Goal: Obtain resource: Download file/media

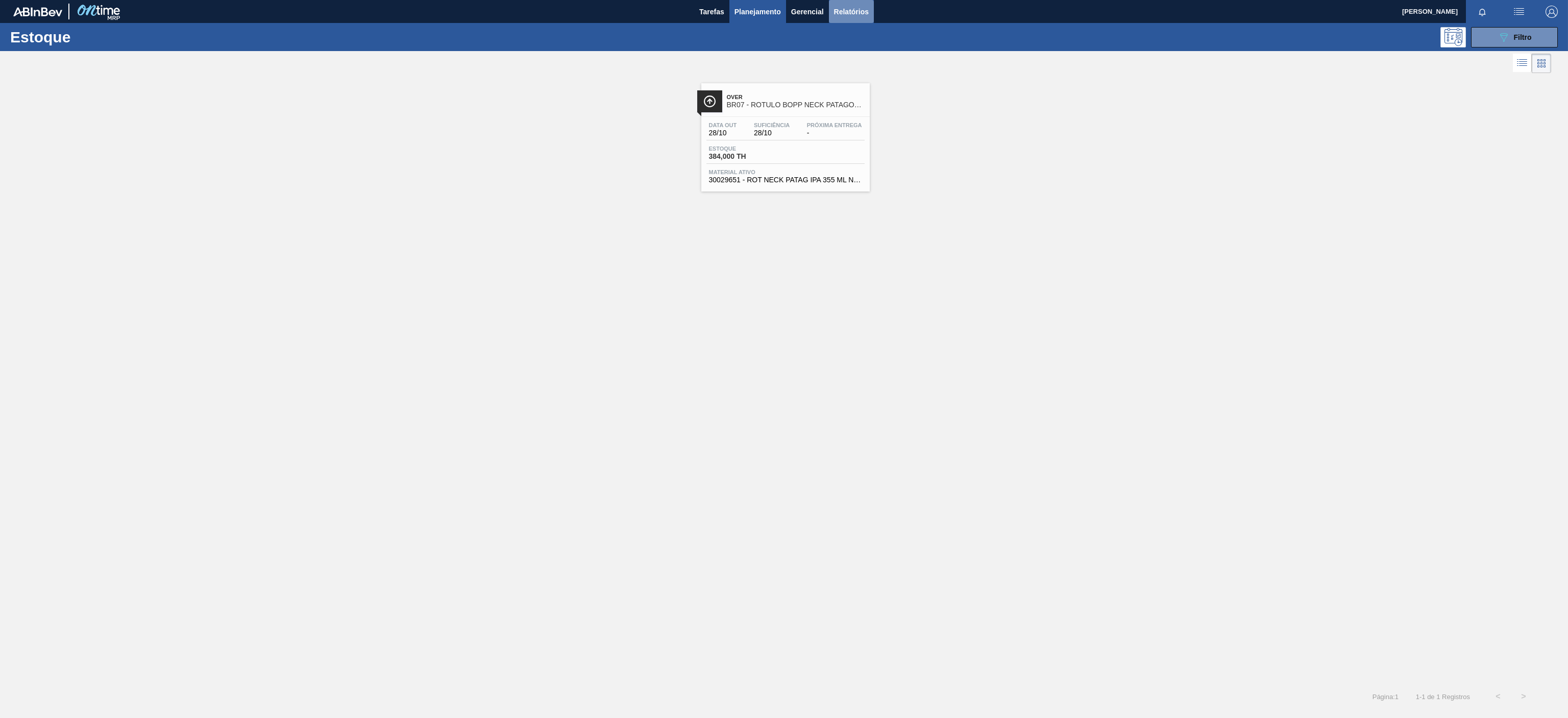
click at [853, 4] on button "Relatórios" at bounding box center [851, 11] width 45 height 23
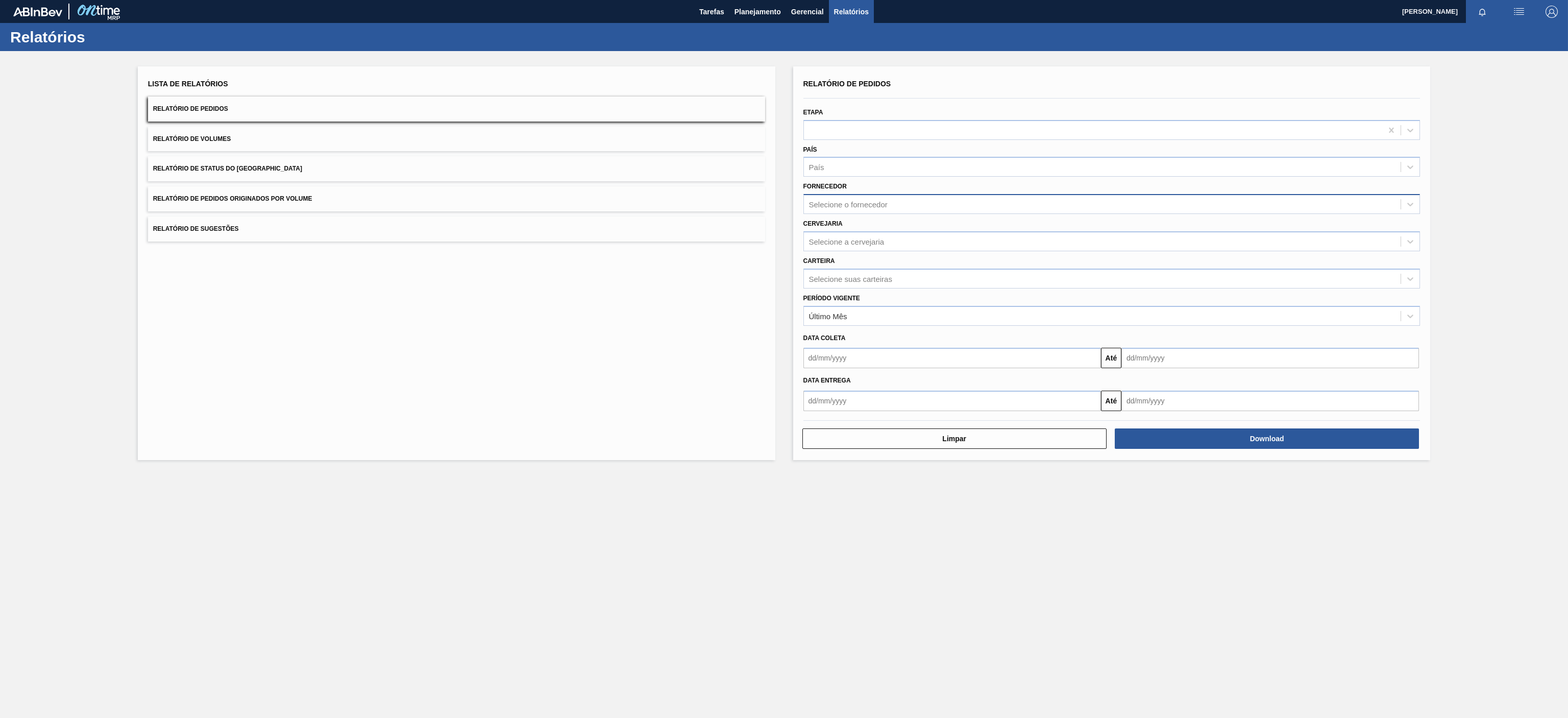
click at [892, 195] on div "Selecione o fornecedor" at bounding box center [1112, 204] width 617 height 20
click at [630, 368] on div "Lista de Relatórios Relatório de Pedidos Relatório de Volumes Relatório de Stat…" at bounding box center [457, 263] width 638 height 394
click at [923, 230] on div "Cervejaria Selecione a cervejaria" at bounding box center [1112, 234] width 617 height 35
click at [897, 246] on div "Selecione a cervejaria" at bounding box center [1102, 241] width 597 height 15
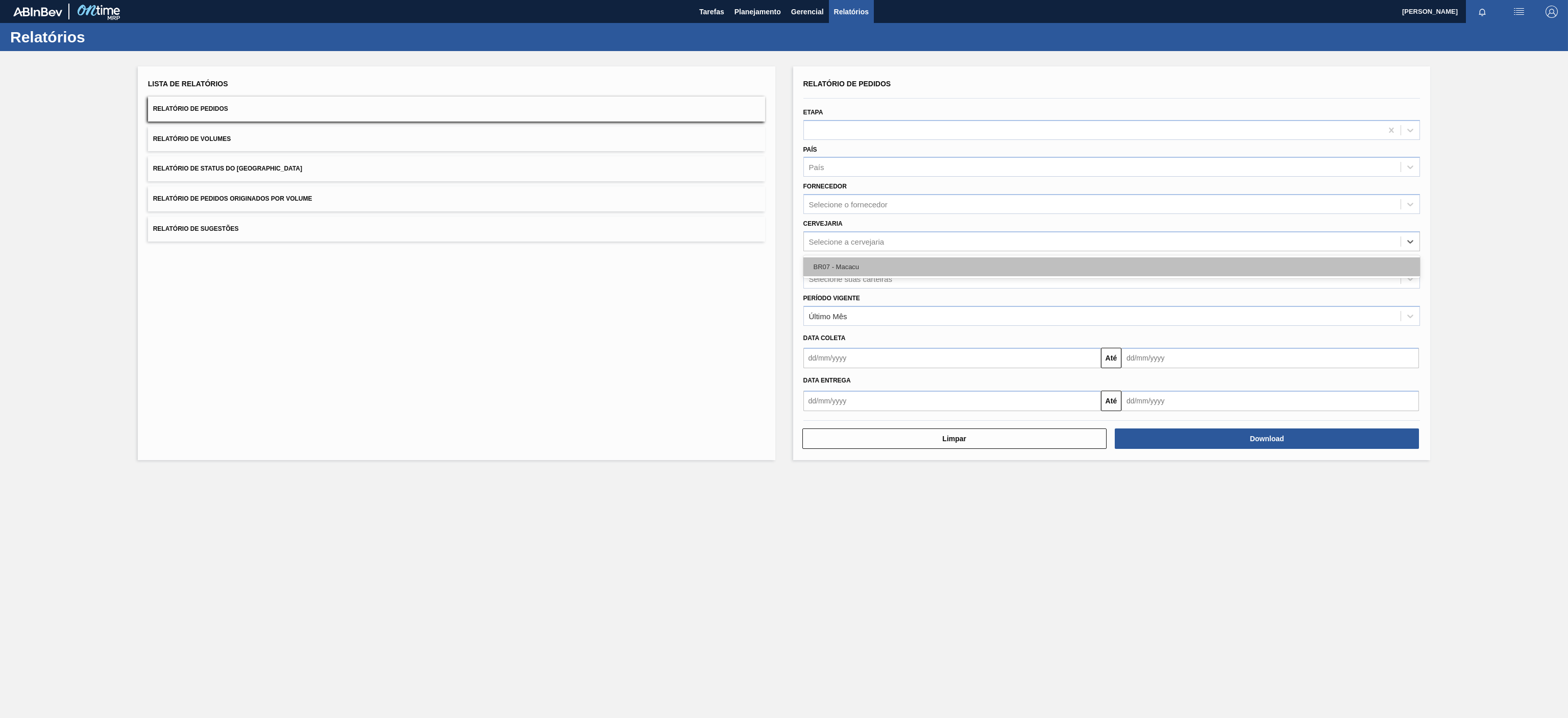
click at [850, 263] on div "BR07 - Macacu" at bounding box center [1112, 266] width 617 height 19
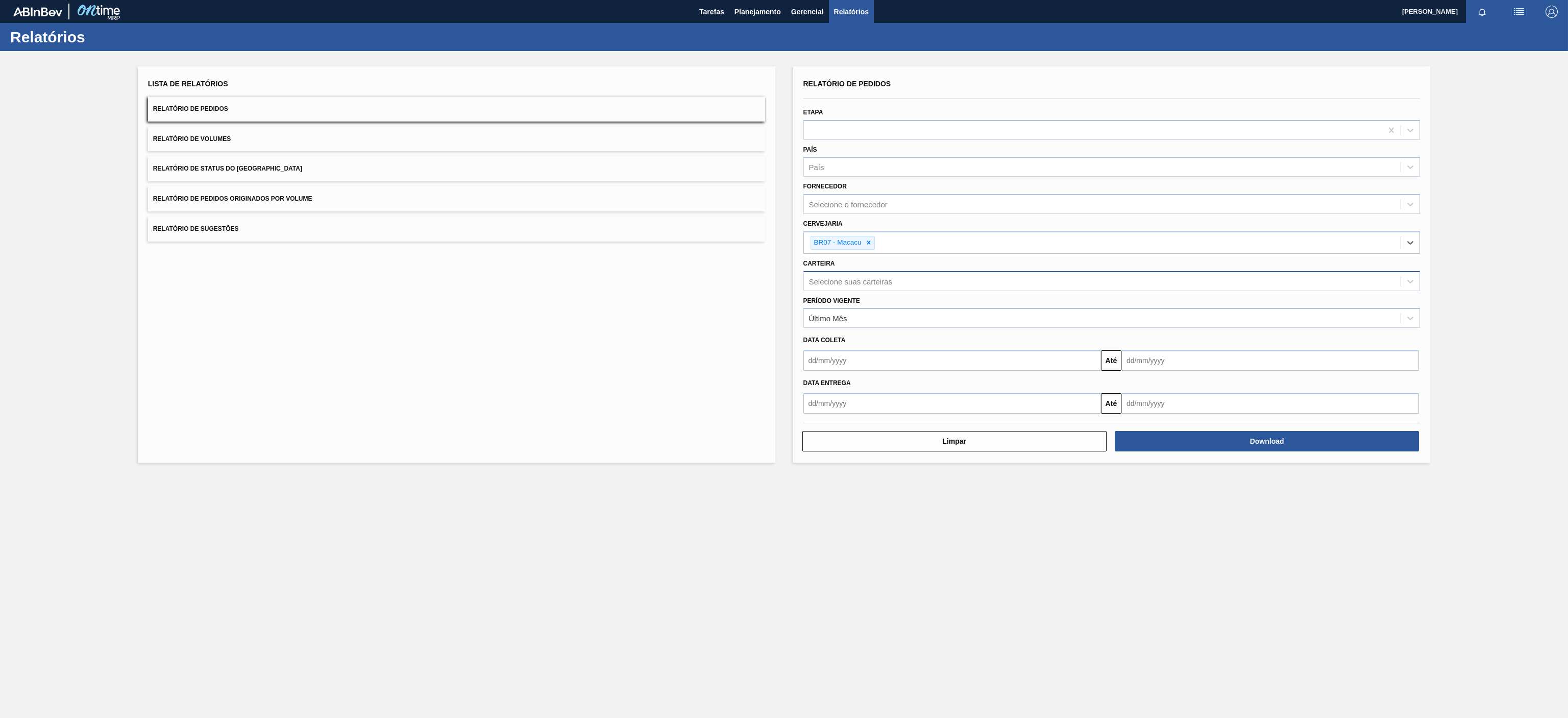
click at [897, 286] on div "Selecione suas carteiras" at bounding box center [1102, 281] width 597 height 15
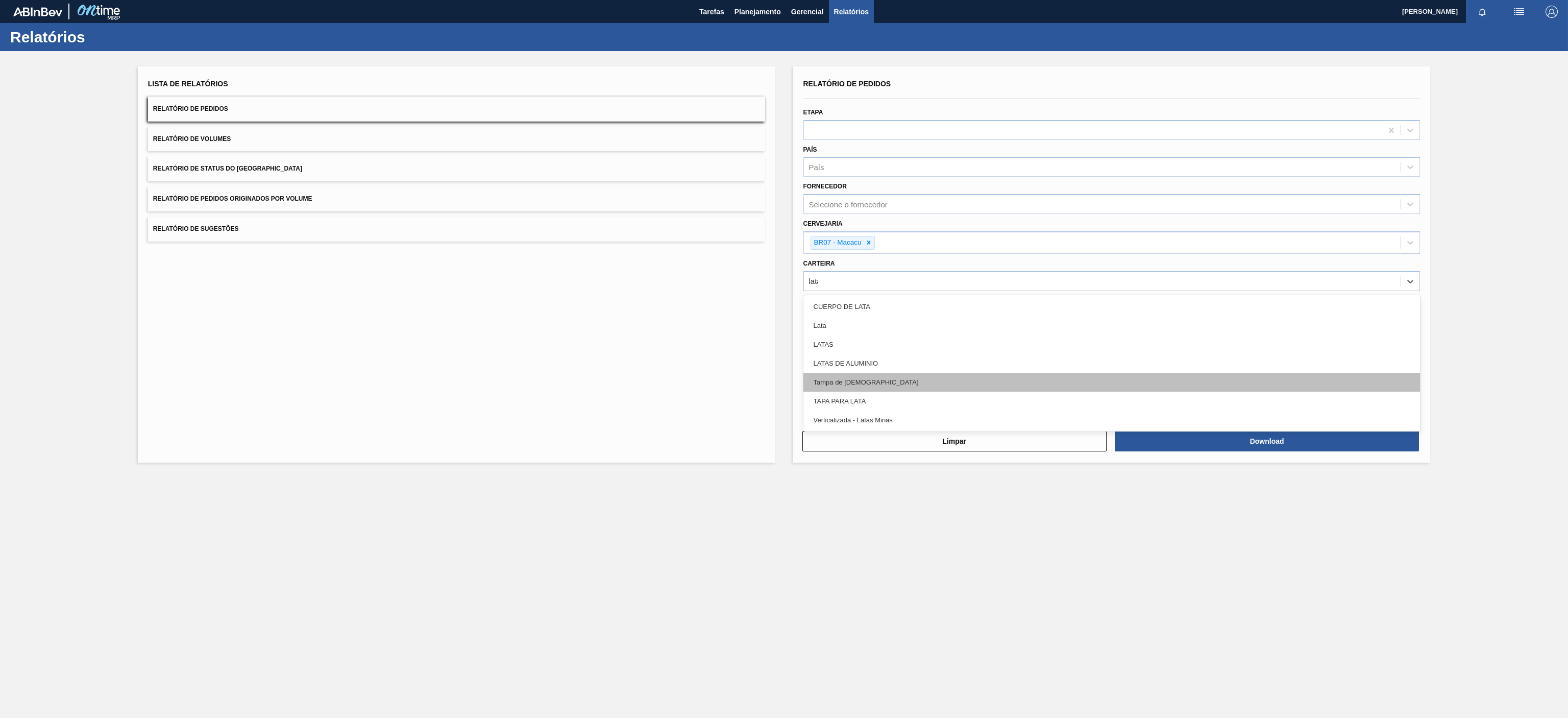
type input "latas"
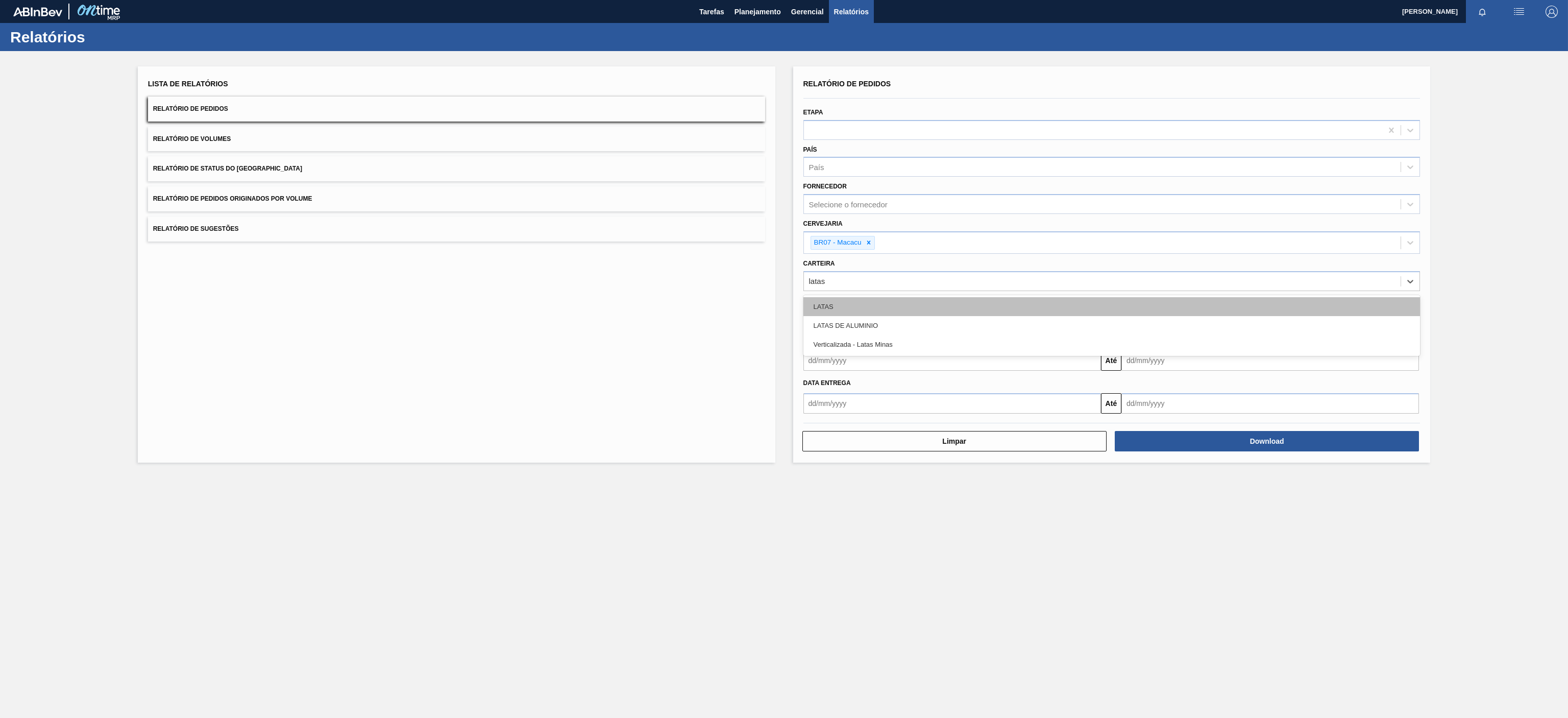
click at [882, 300] on div "LATAS" at bounding box center [1112, 307] width 617 height 19
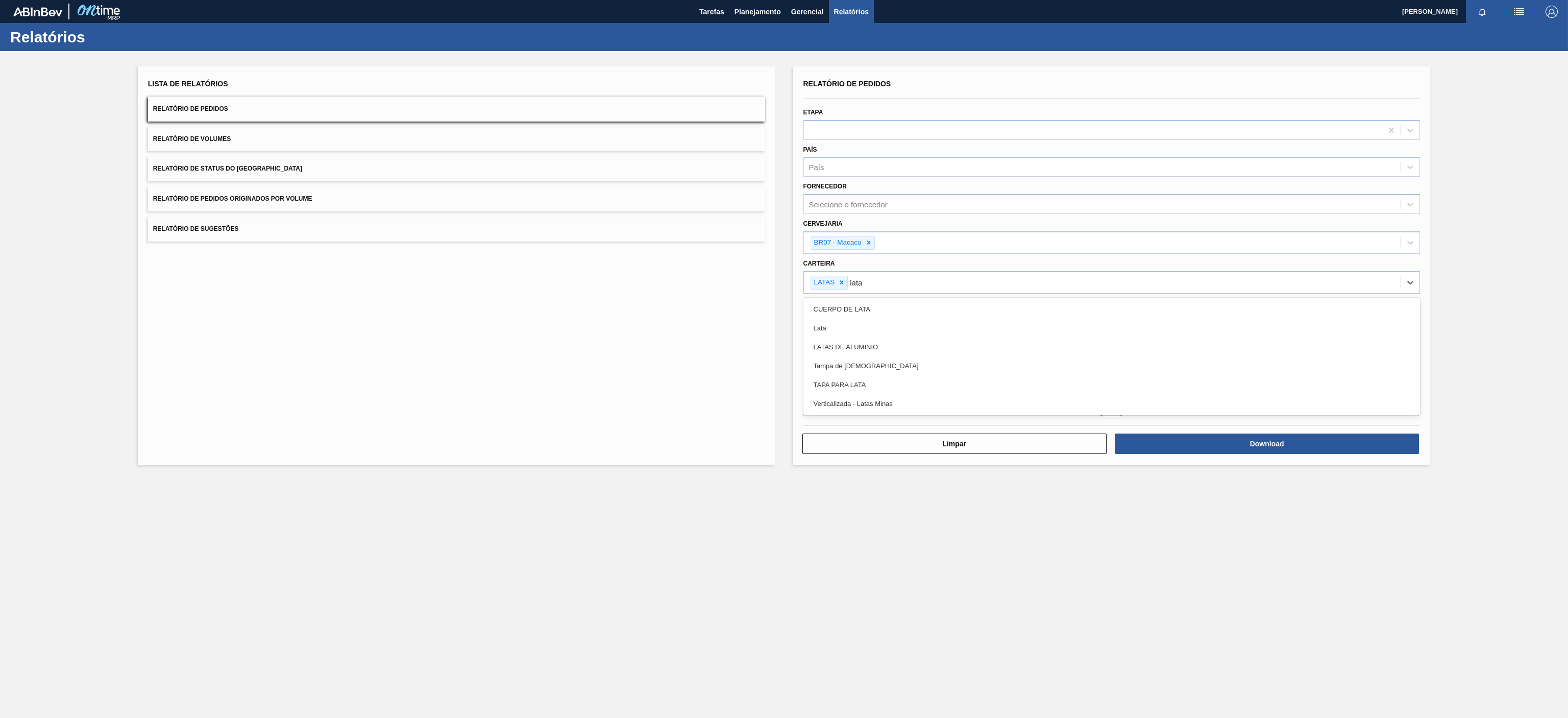
type input "latas"
click at [898, 306] on div "LATAS DE ALUMINIO" at bounding box center [1112, 309] width 617 height 19
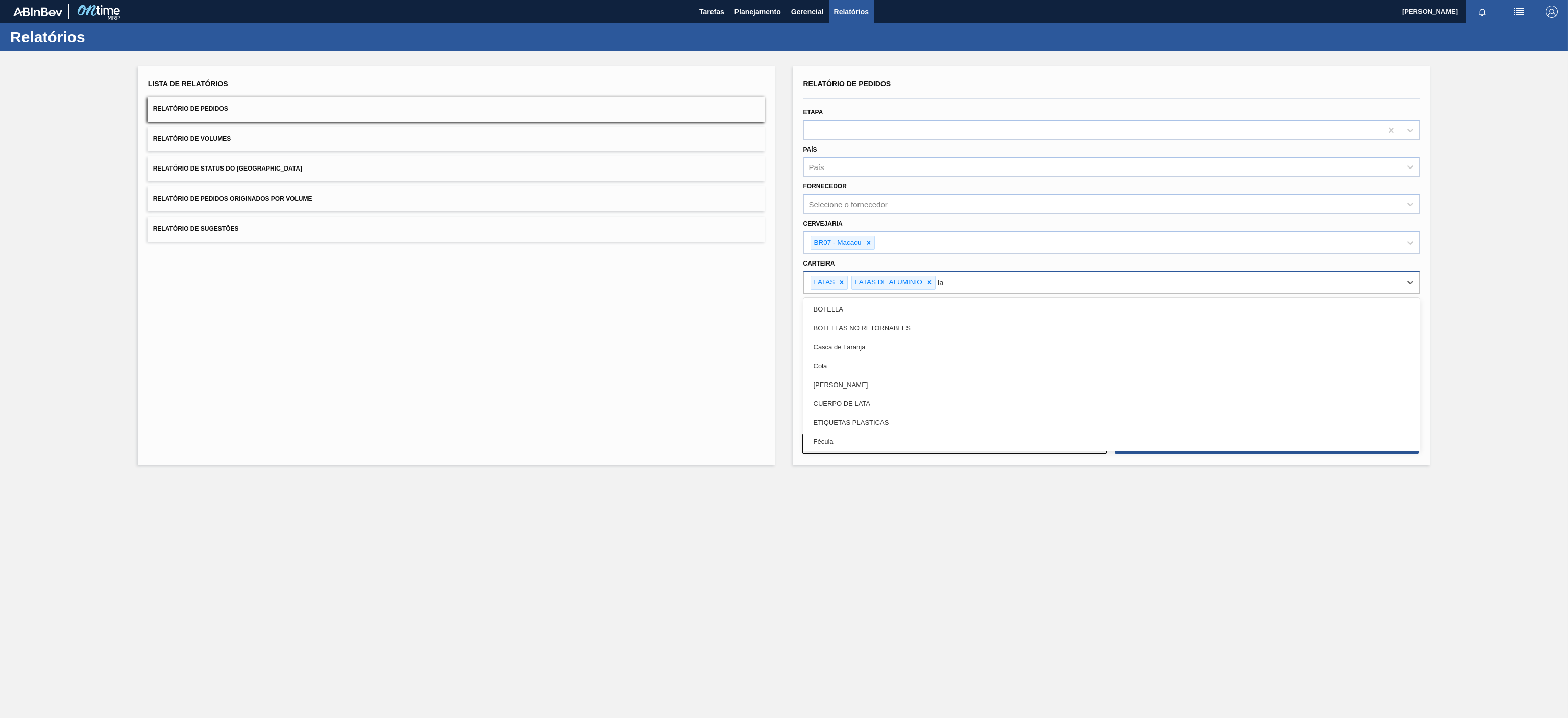
type input "lat"
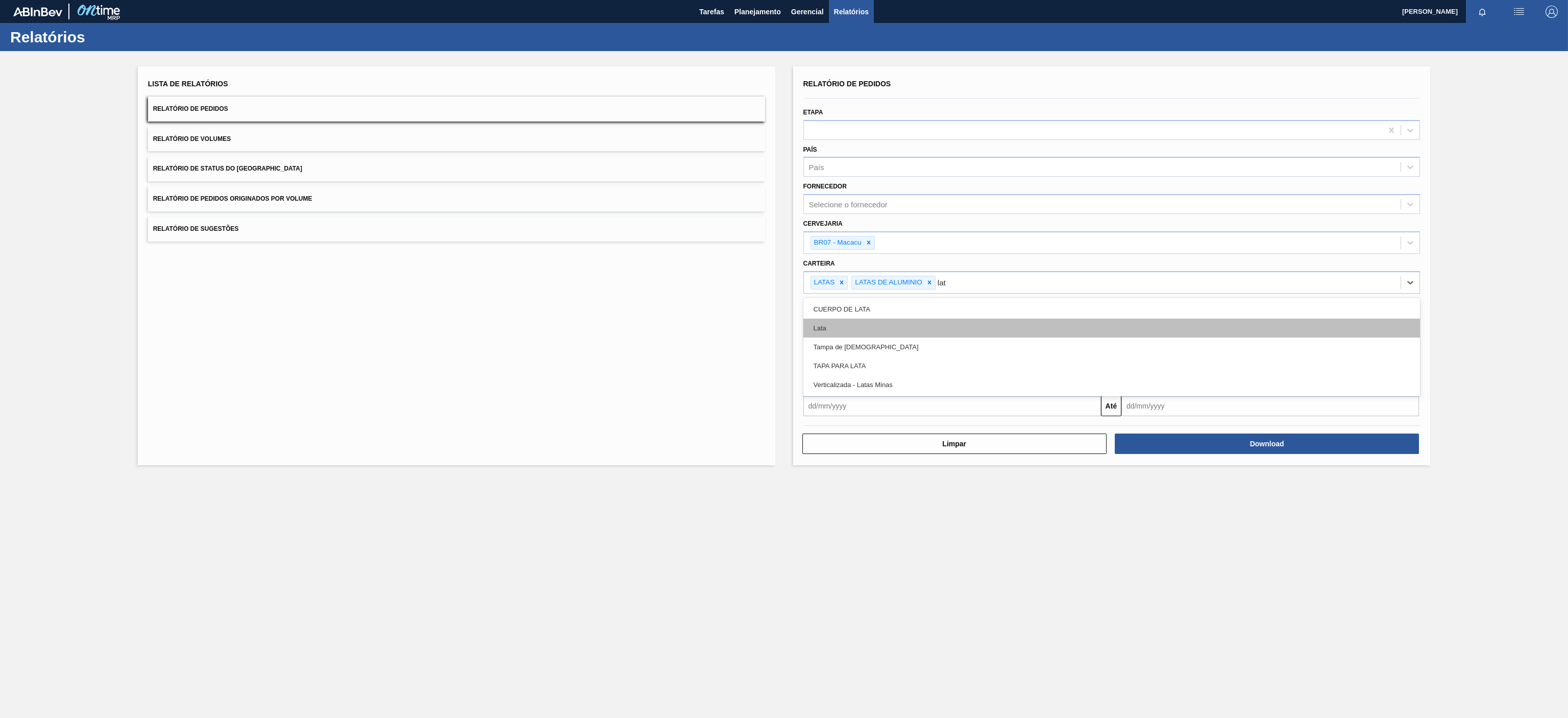
click at [834, 329] on div "Lata" at bounding box center [1112, 328] width 617 height 19
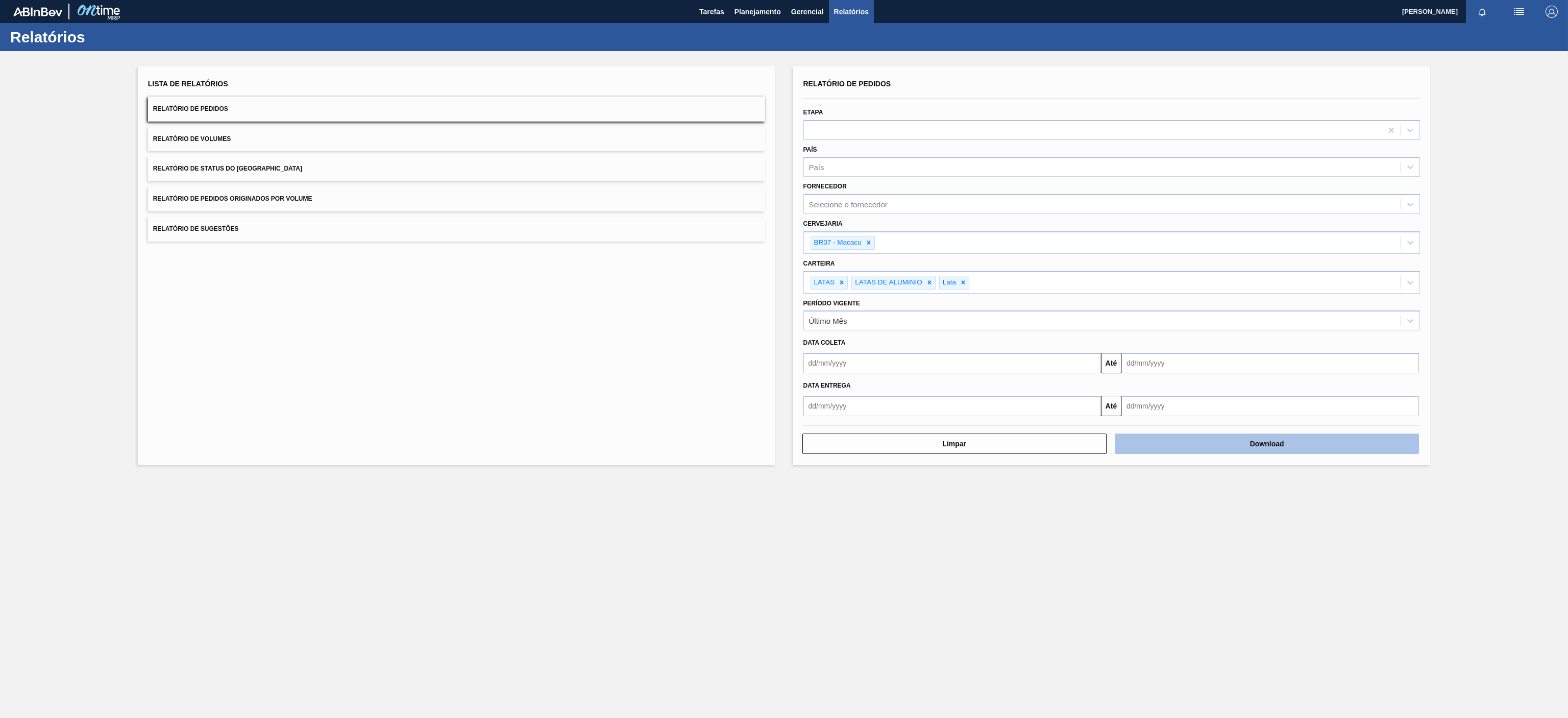
click at [1292, 442] on button "Download" at bounding box center [1266, 444] width 304 height 20
